Goal: Contribute content

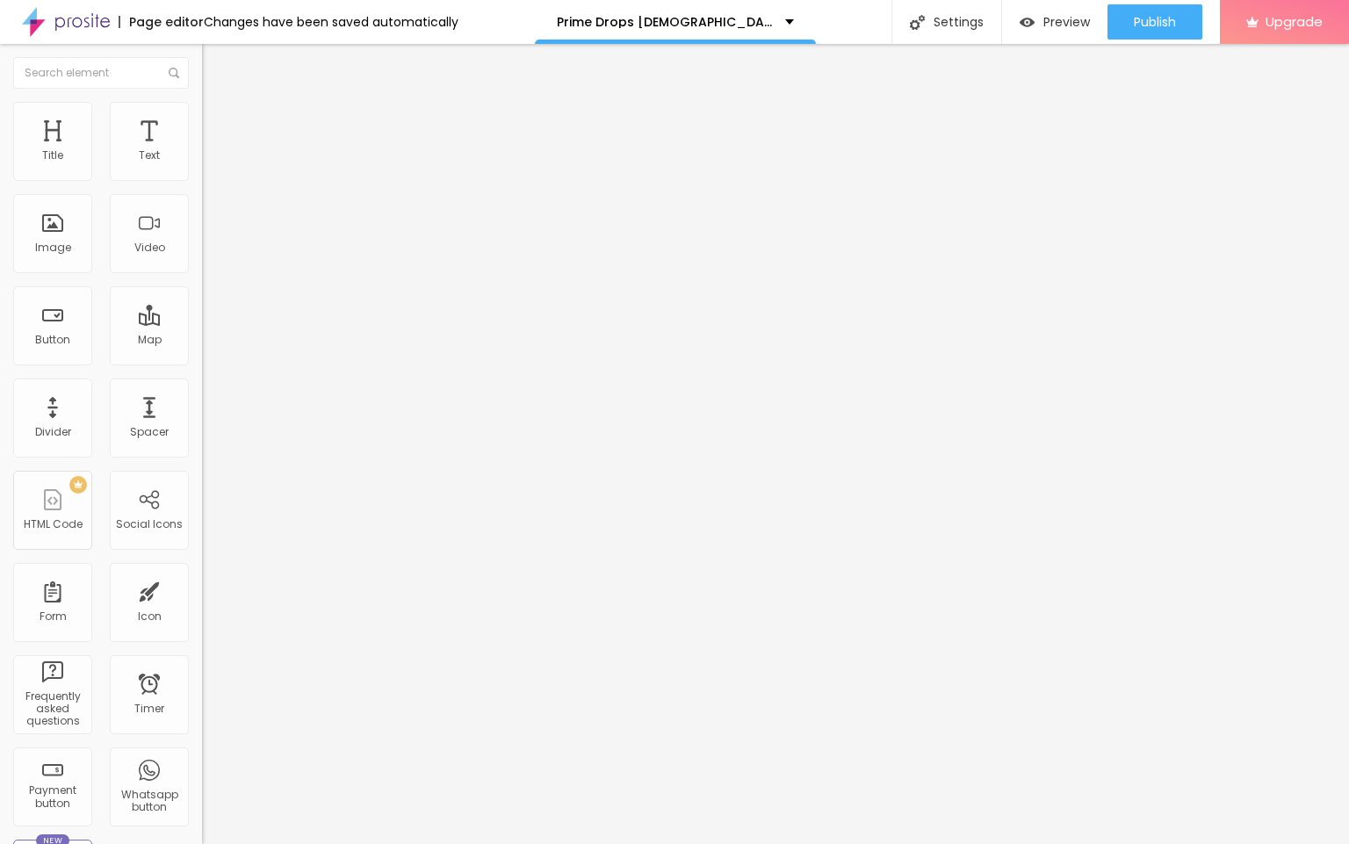
click at [202, 165] on input "entre em contato" at bounding box center [307, 156] width 211 height 18
paste input "👇❗❗𝐒𝐡𝐨𝐩𝐍𝐨𝐰❗❗👇"
type input "👇❗❗𝐒𝐡𝐨𝐩𝐍𝐨𝐰❗❗👇"
click at [202, 362] on input "https://" at bounding box center [307, 353] width 211 height 18
paste input "[DOMAIN_NAME][URL][DEMOGRAPHIC_DATA][MEDICAL_DATA]"
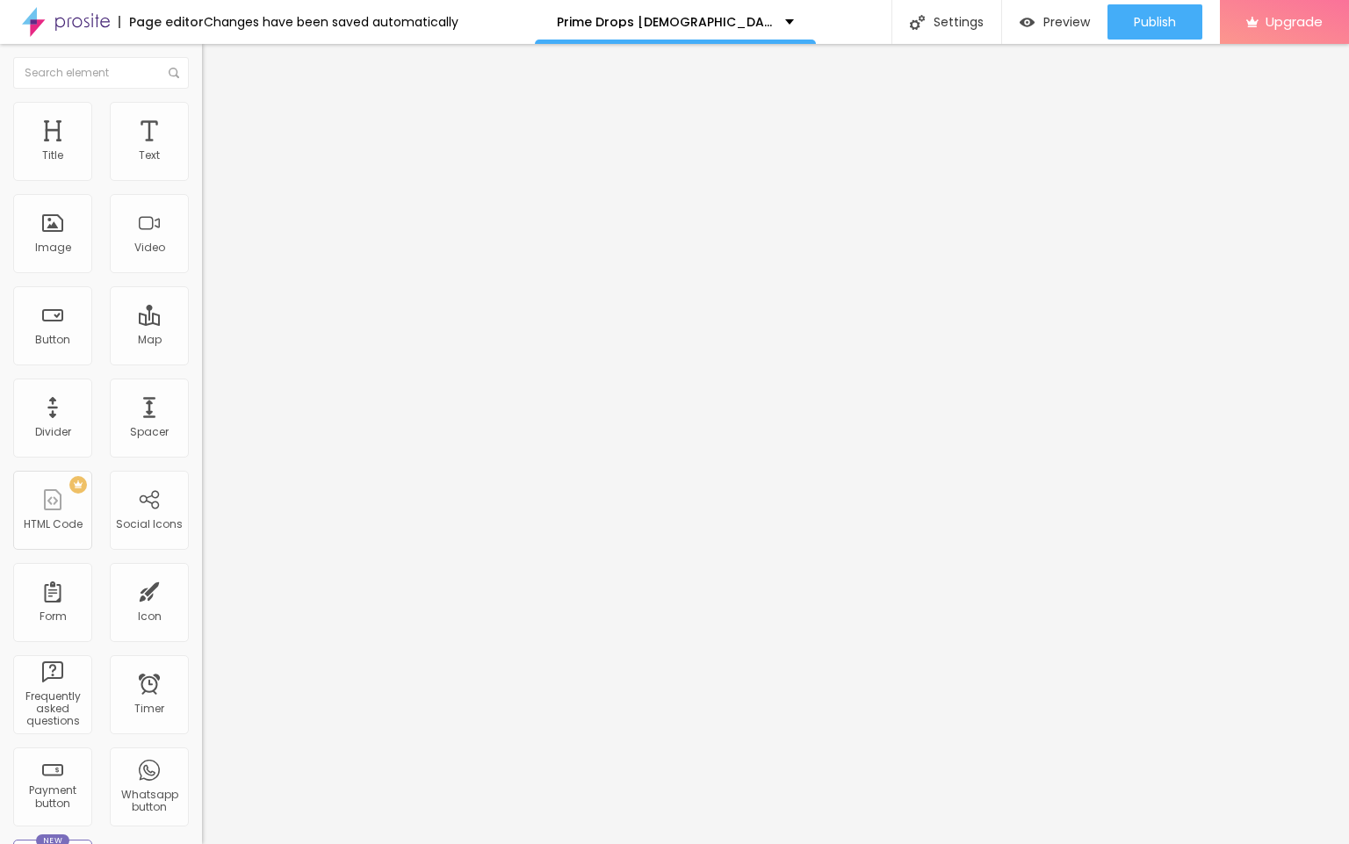
scroll to position [0, 133]
type input "[URL][DOMAIN_NAME][DEMOGRAPHIC_DATA][MEDICAL_DATA]"
click at [202, 151] on span "Change image" at bounding box center [249, 143] width 94 height 15
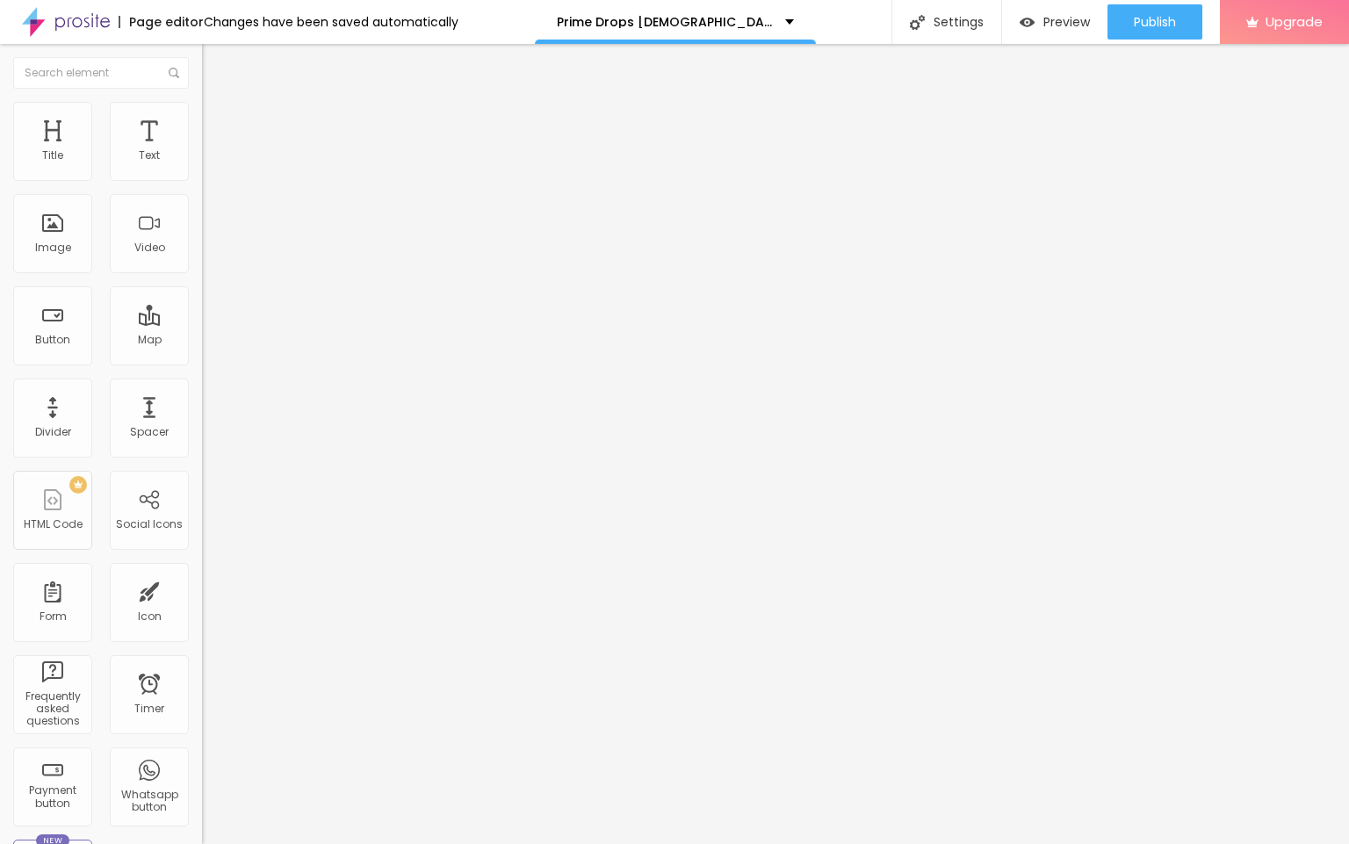
drag, startPoint x: 195, startPoint y: 262, endPoint x: 599, endPoint y: 506, distance: 471.9
click at [202, 360] on input "https://" at bounding box center [307, 351] width 211 height 18
paste input "[DOMAIN_NAME][URL][DEMOGRAPHIC_DATA][MEDICAL_DATA]"
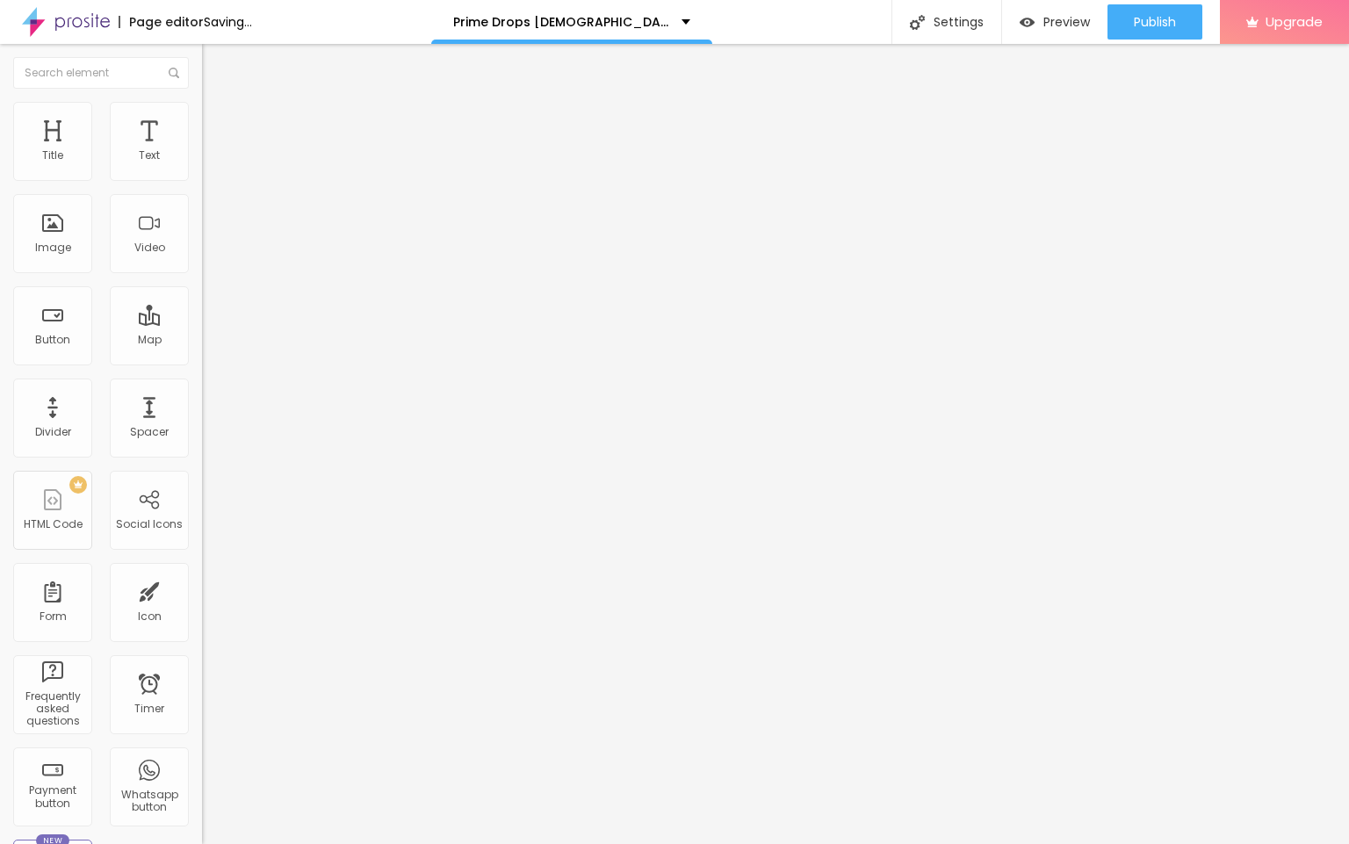
scroll to position [0, 133]
type input "[URL][DOMAIN_NAME][DEMOGRAPHIC_DATA][MEDICAL_DATA]"
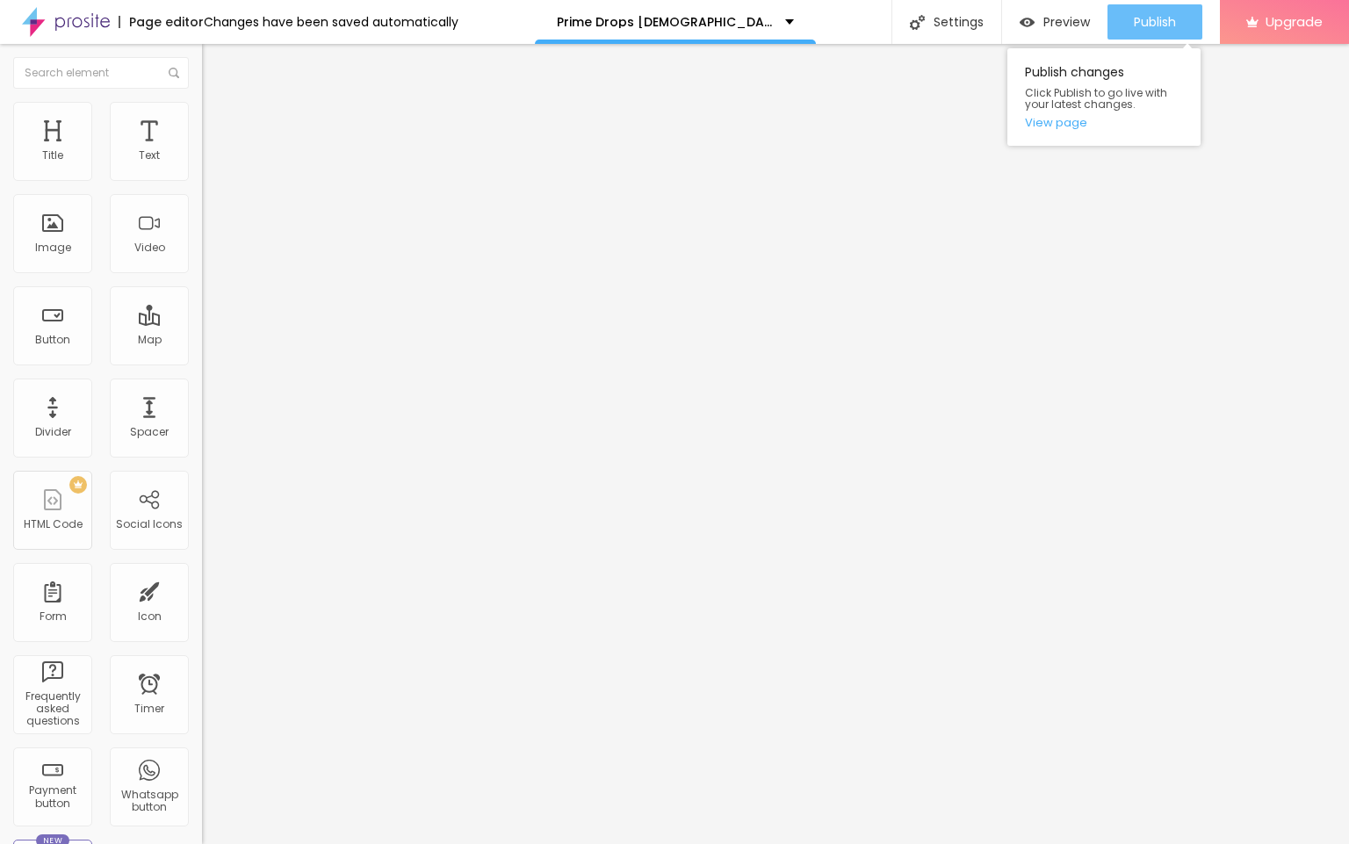
click at [1148, 18] on span "Publish" at bounding box center [1154, 22] width 42 height 14
click at [79, 18] on img at bounding box center [66, 22] width 88 height 44
